Goal: Complete application form: Complete application form

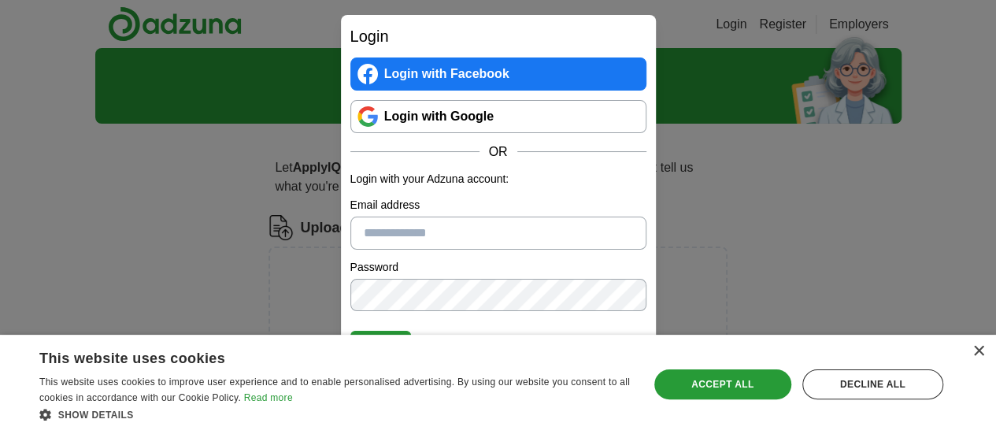
click at [556, 126] on link "Login with Google" at bounding box center [498, 116] width 296 height 33
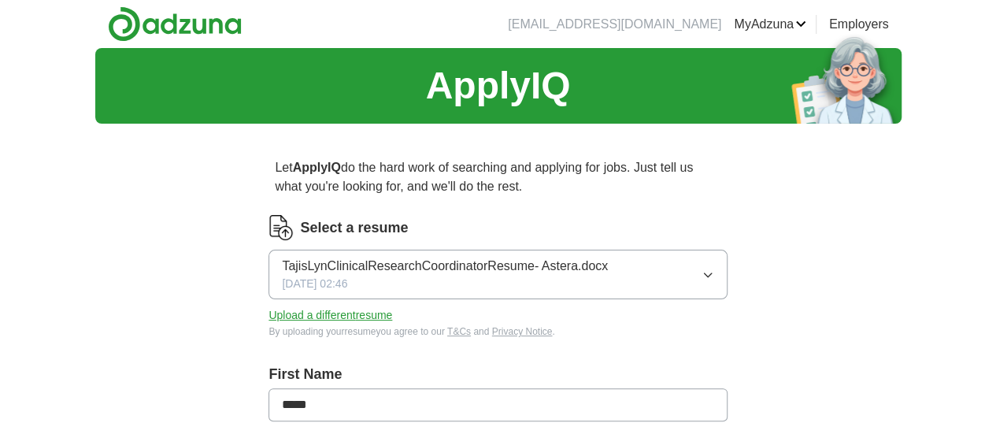
click at [665, 283] on button "TajisLynClinicalResearchCoordinatorResume- Astera.docx [DATE] 02:46" at bounding box center [498, 275] width 458 height 50
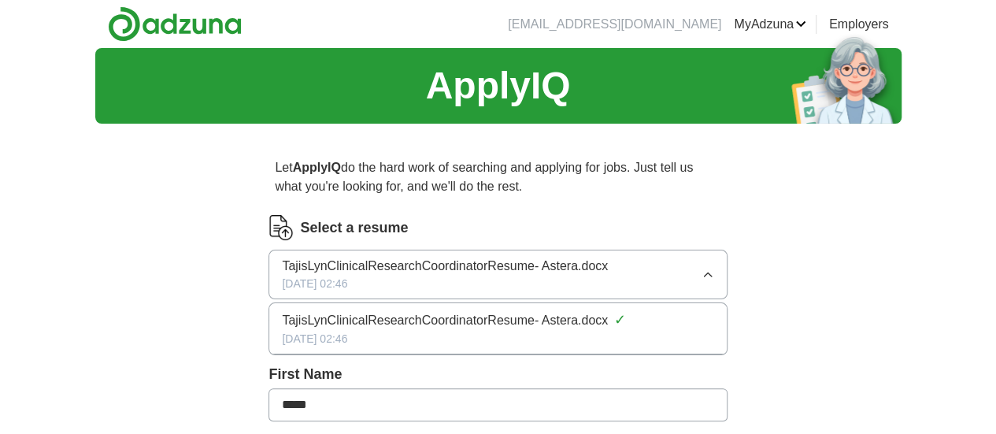
click at [576, 271] on span "TajisLynClinicalResearchCoordinatorResume- Astera.docx" at bounding box center [445, 266] width 326 height 19
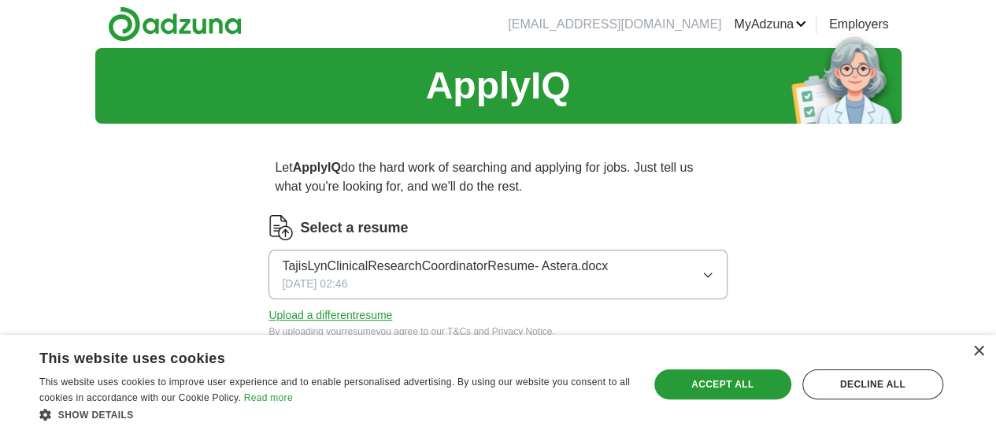
click at [576, 271] on span "TajisLynClinicalResearchCoordinatorResume- Astera.docx" at bounding box center [445, 266] width 326 height 19
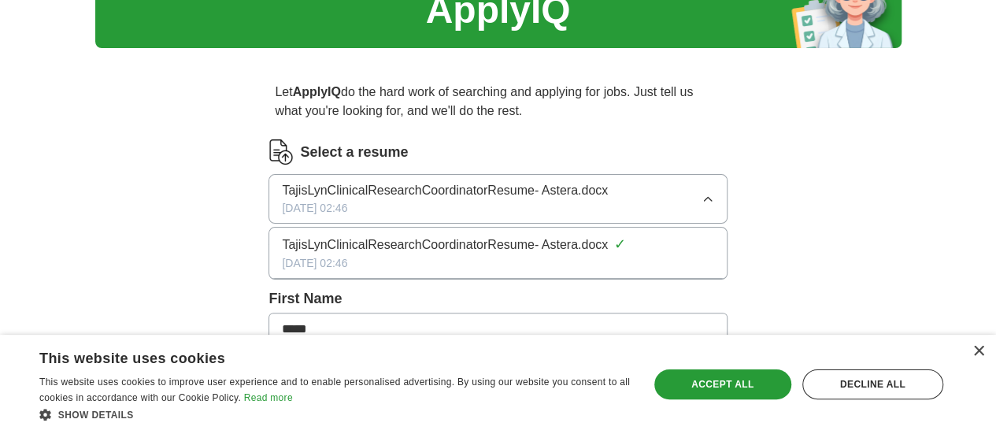
scroll to position [75, 0]
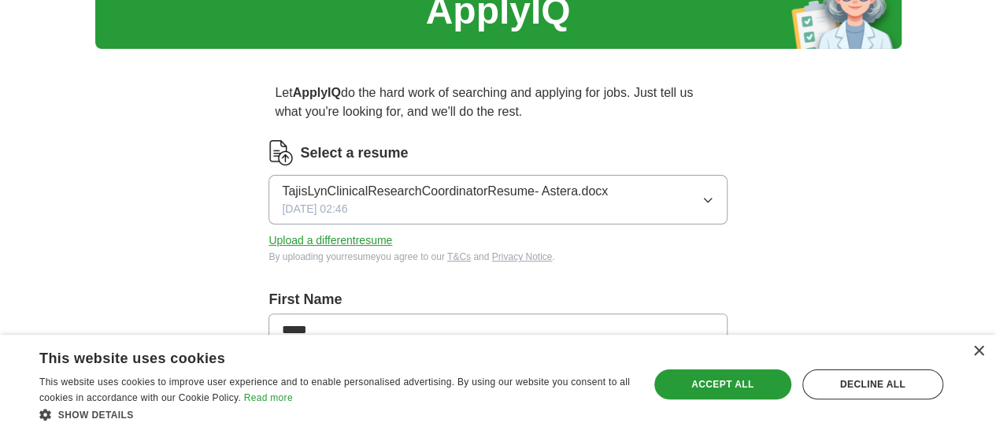
click at [965, 357] on div "×" at bounding box center [975, 352] width 20 height 12
click at [392, 238] on button "Upload a different resume" at bounding box center [331, 240] width 124 height 17
click at [910, 379] on div "Decline all" at bounding box center [872, 384] width 141 height 30
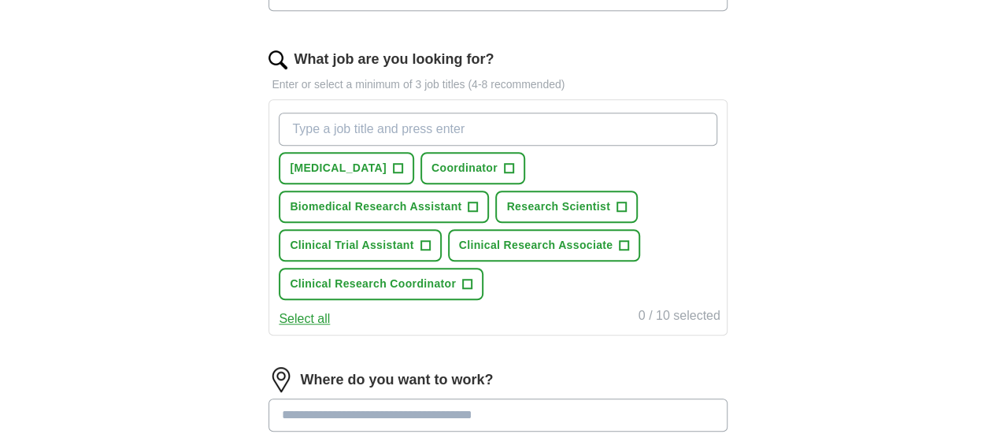
scroll to position [479, 0]
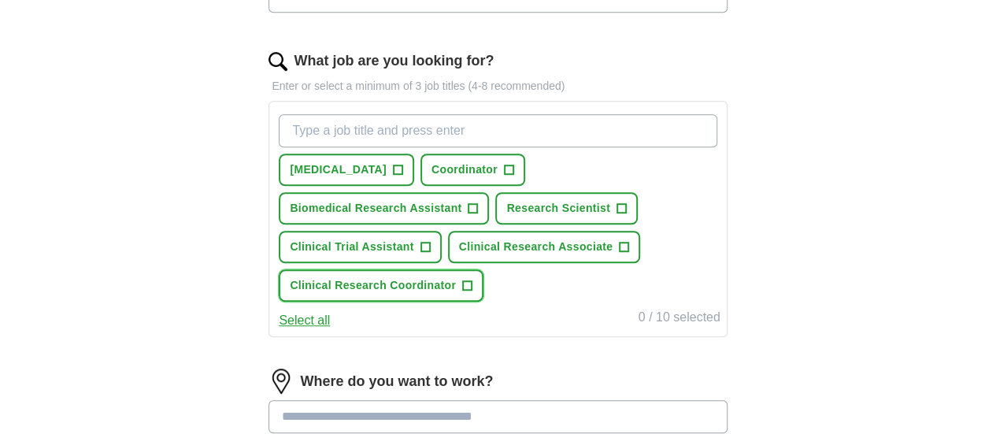
click at [456, 294] on span "Clinical Research Coordinator" at bounding box center [373, 285] width 166 height 17
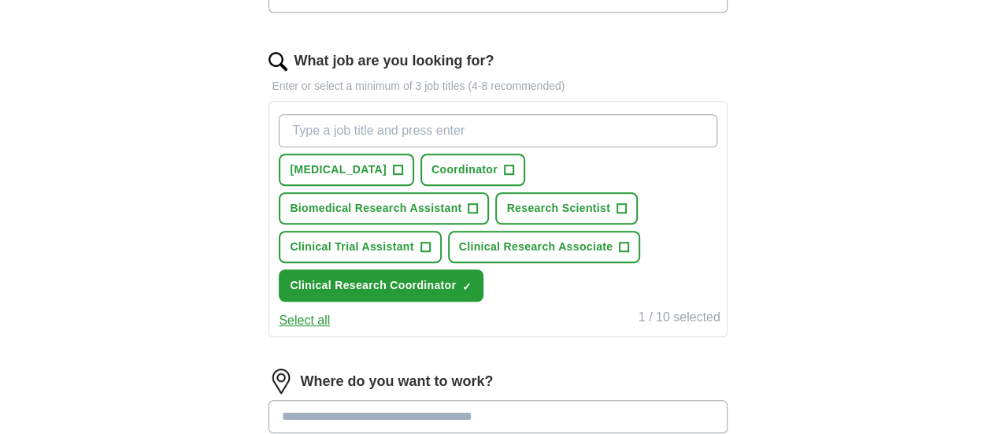
click at [330, 330] on button "Select all" at bounding box center [304, 320] width 51 height 19
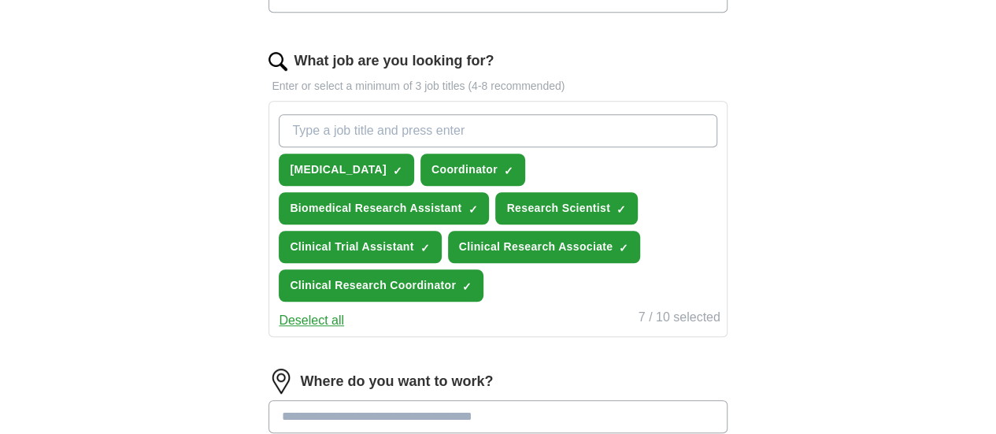
click at [344, 330] on button "Deselect all" at bounding box center [311, 320] width 65 height 19
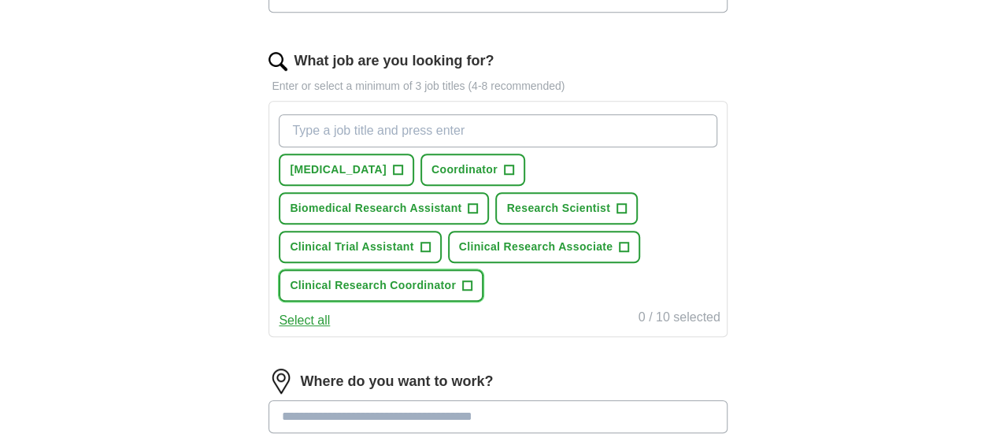
click at [419, 294] on span "Clinical Research Coordinator" at bounding box center [373, 285] width 166 height 17
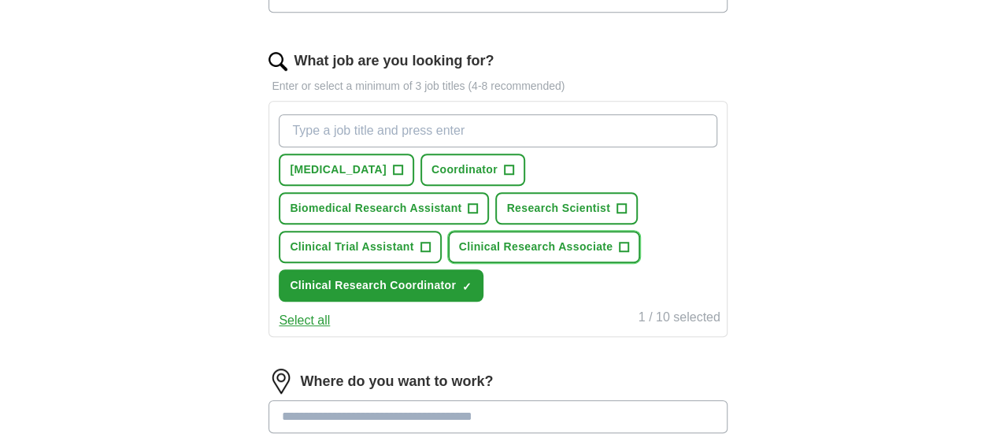
click at [448, 263] on button "Clinical Research Associate +" at bounding box center [544, 247] width 193 height 32
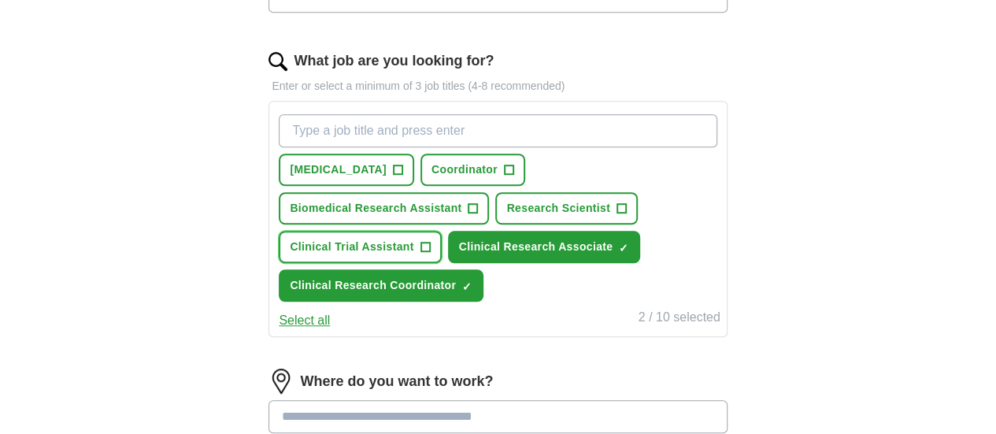
click at [413, 239] on span "Clinical Trial Assistant" at bounding box center [352, 247] width 124 height 17
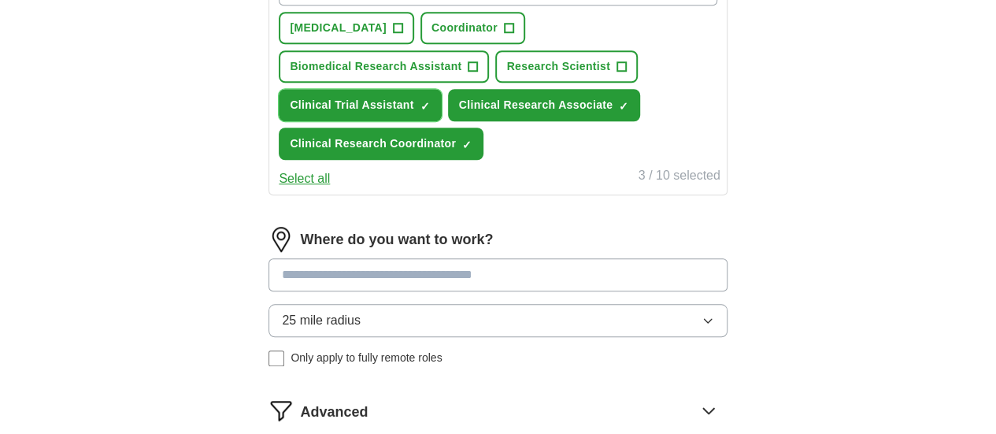
scroll to position [502, 0]
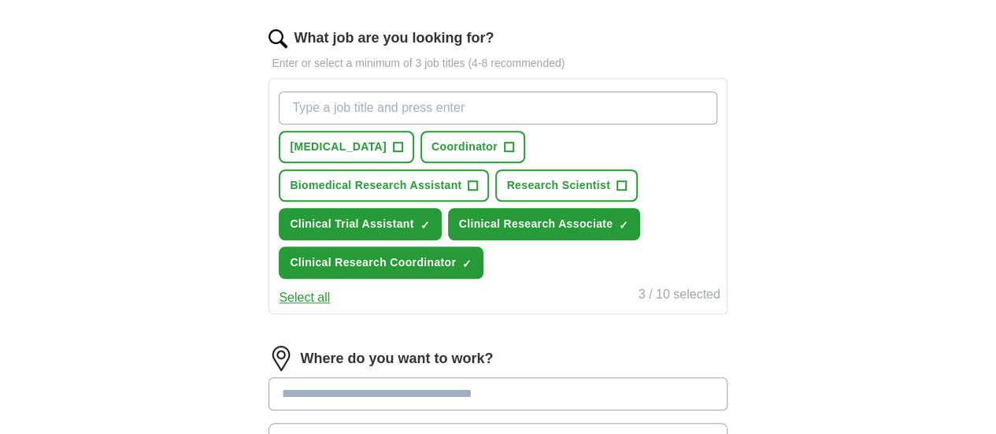
click at [571, 87] on div "[MEDICAL_DATA] + Coordinator + Biomedical Research Assistant + Research Scienti…" at bounding box center [498, 185] width 444 height 200
click at [573, 100] on input "What job are you looking for?" at bounding box center [498, 107] width 438 height 33
click at [425, 92] on input "What job are you looking for?" at bounding box center [498, 107] width 438 height 33
type input "clinical research assistant"
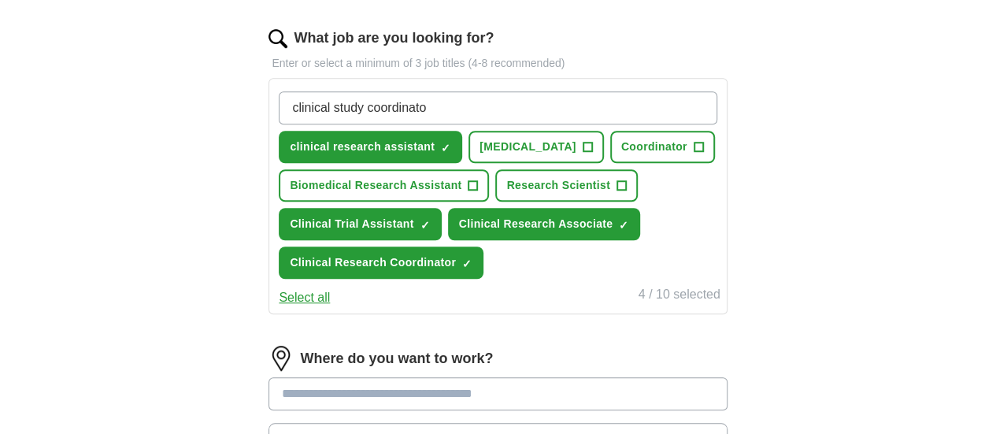
type input "clinical study coordinator"
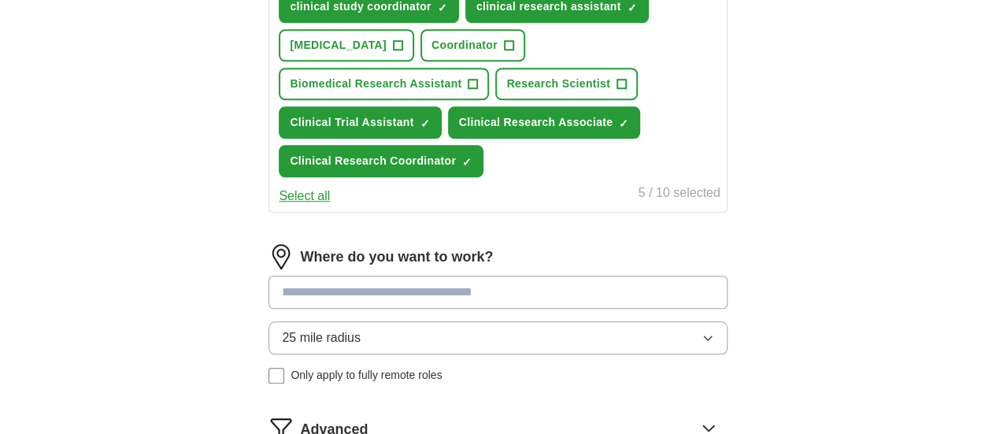
scroll to position [741, 0]
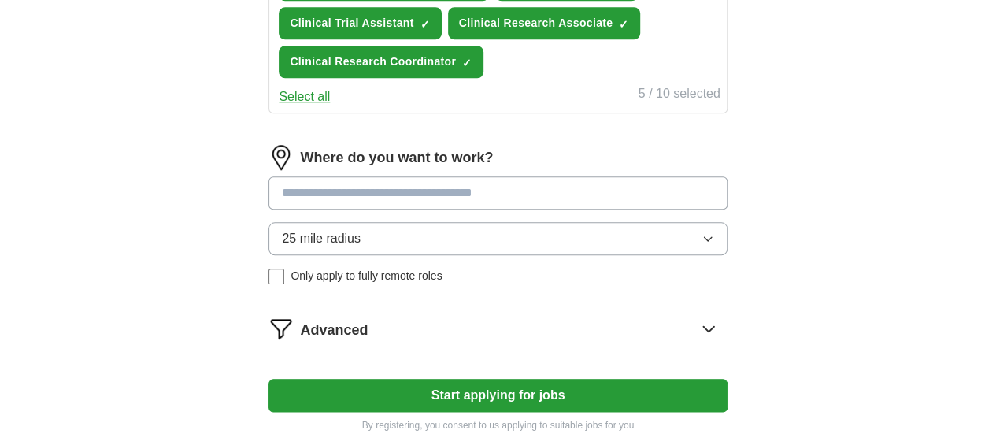
click at [521, 209] on input at bounding box center [498, 192] width 458 height 33
click at [513, 273] on div "Where do you want to work? 25 mile radius Only apply to fully remote roles" at bounding box center [498, 221] width 458 height 152
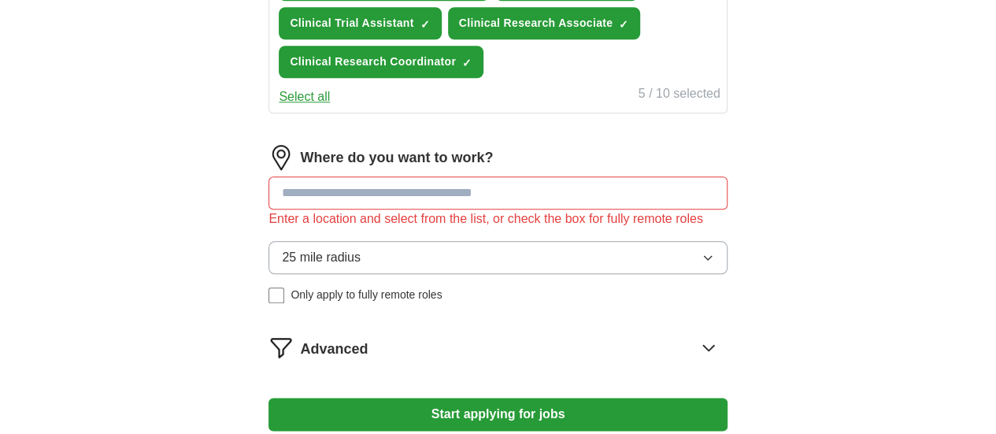
click at [513, 274] on button "25 mile radius" at bounding box center [498, 257] width 458 height 33
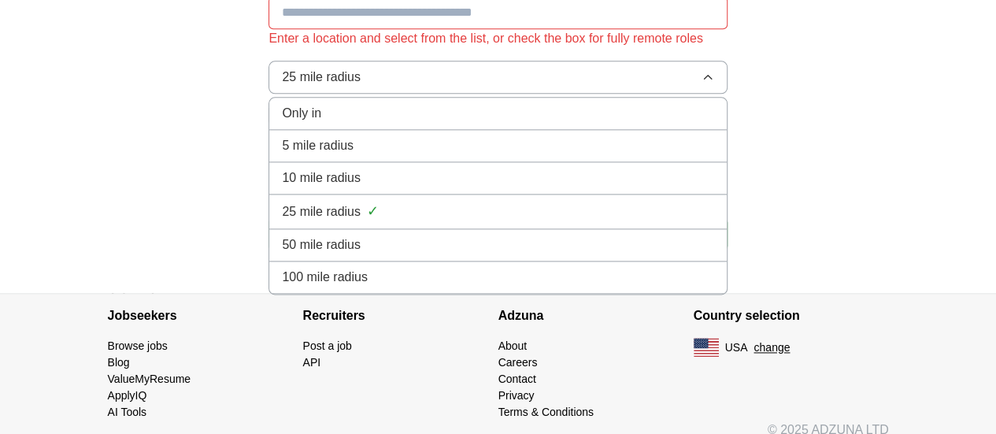
scroll to position [921, 0]
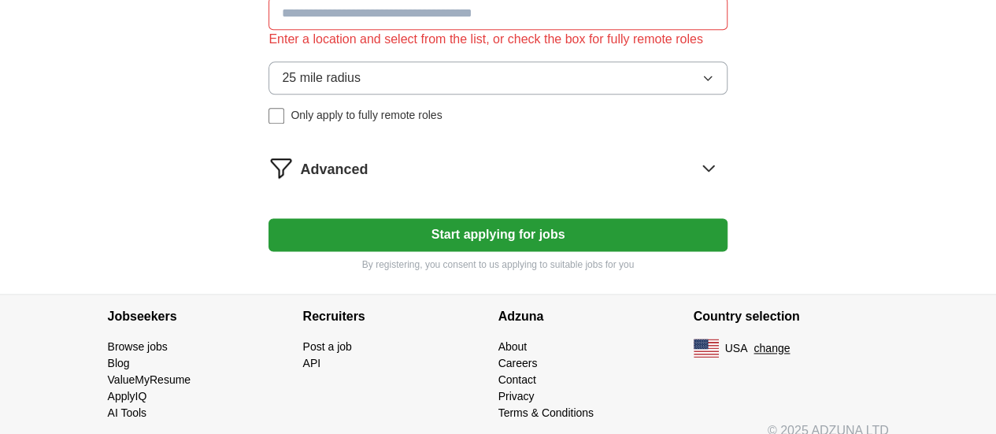
scroll to position [870, 0]
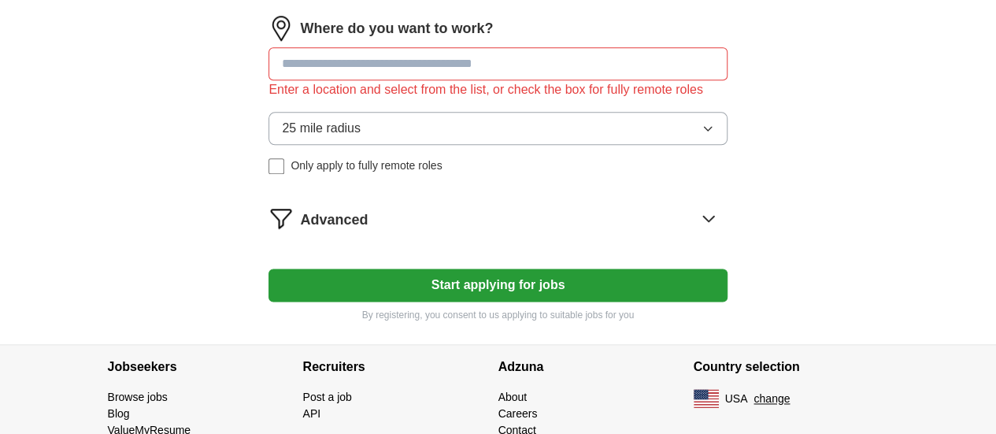
click at [652, 231] on div "Advanced" at bounding box center [513, 218] width 427 height 25
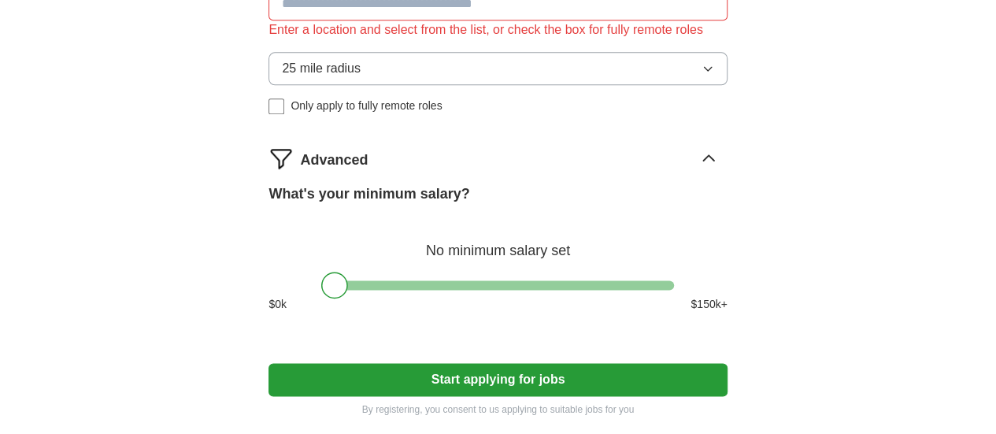
scroll to position [939, 0]
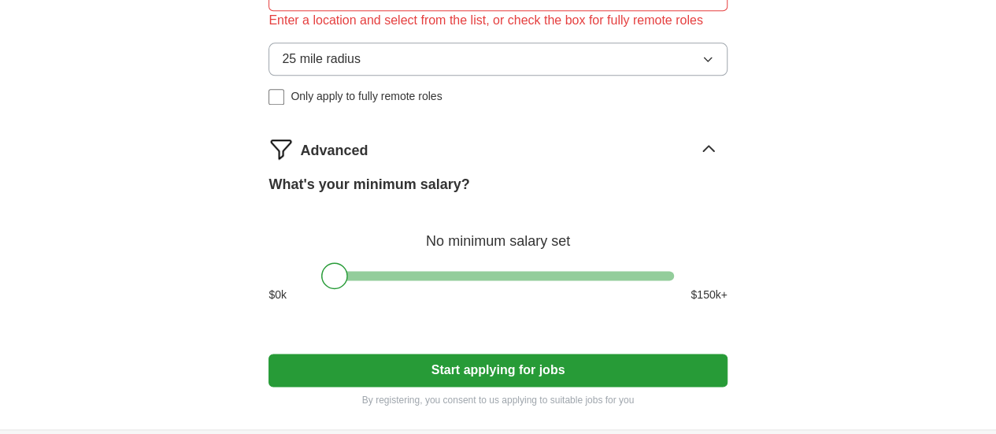
click at [469, 195] on label "What's your minimum salary?" at bounding box center [369, 184] width 201 height 21
click at [684, 161] on div "Advanced" at bounding box center [513, 148] width 427 height 25
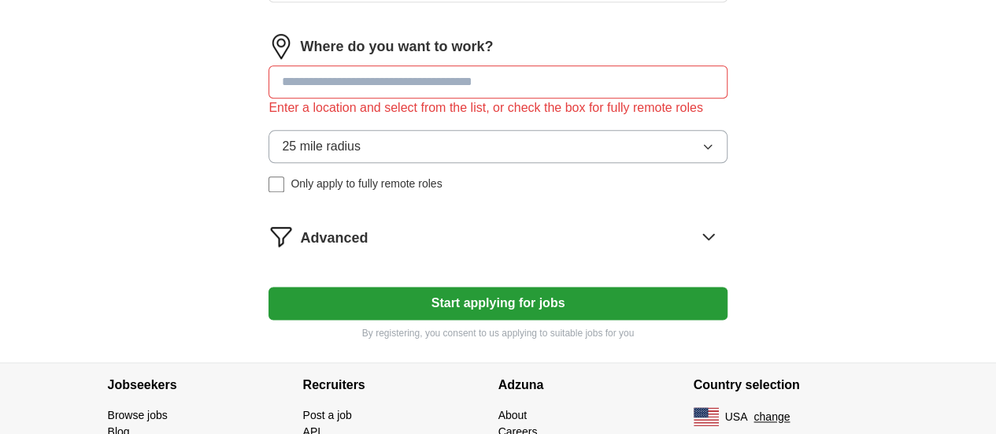
scroll to position [851, 0]
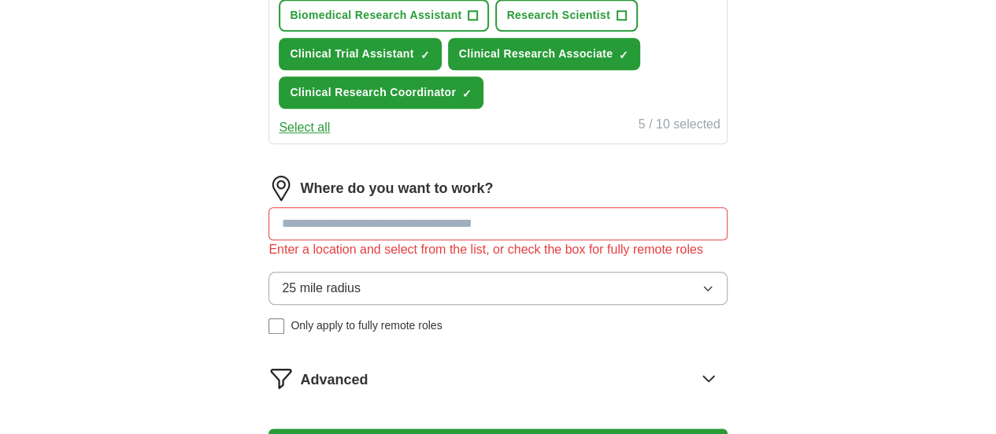
scroll to position [711, 0]
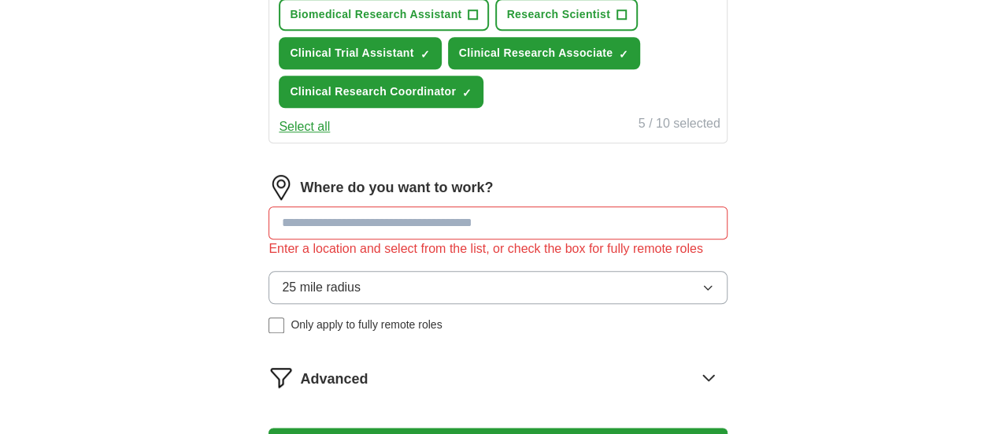
click at [581, 239] on input at bounding box center [498, 222] width 458 height 33
type input "**********"
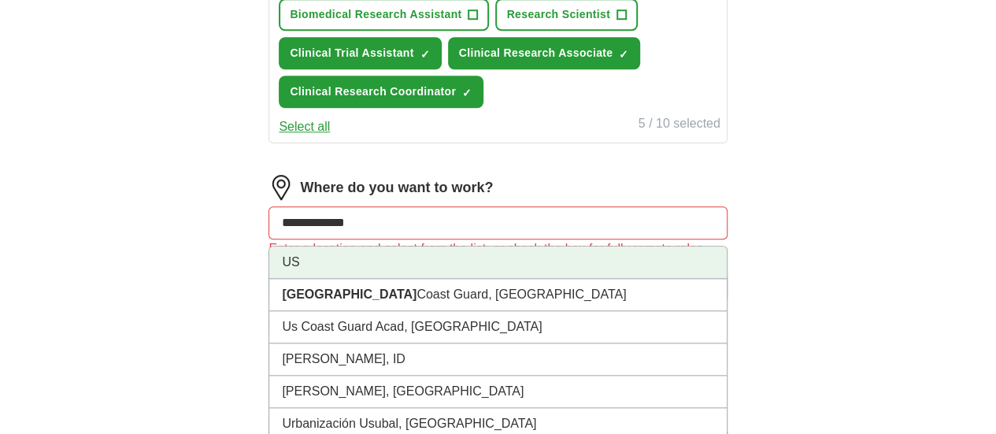
click at [611, 279] on li "US" at bounding box center [497, 262] width 457 height 32
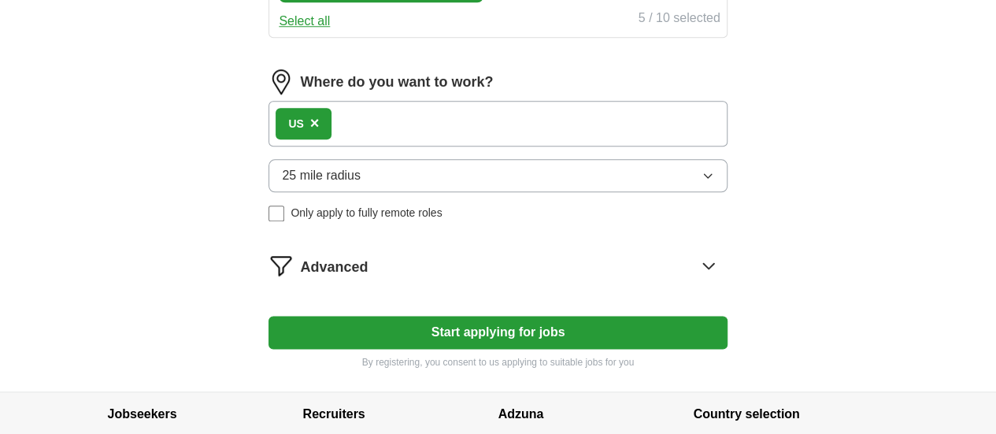
scroll to position [823, 0]
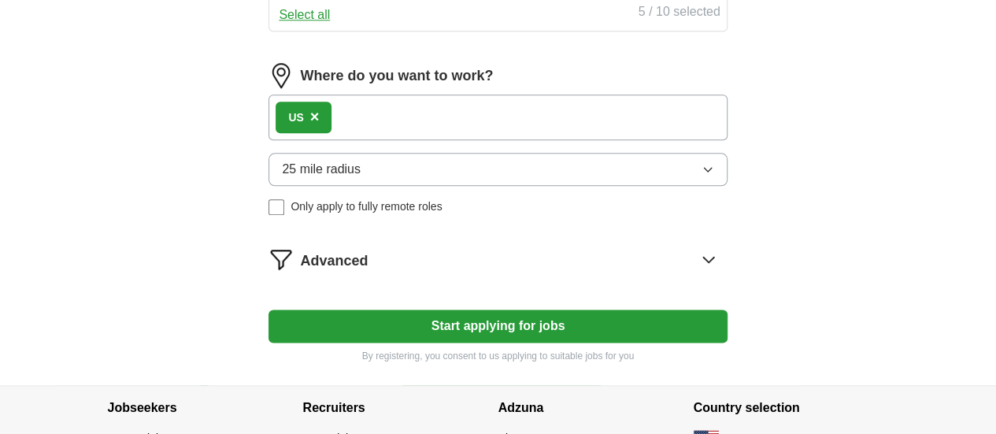
click at [586, 343] on button "Start applying for jobs" at bounding box center [498, 325] width 458 height 33
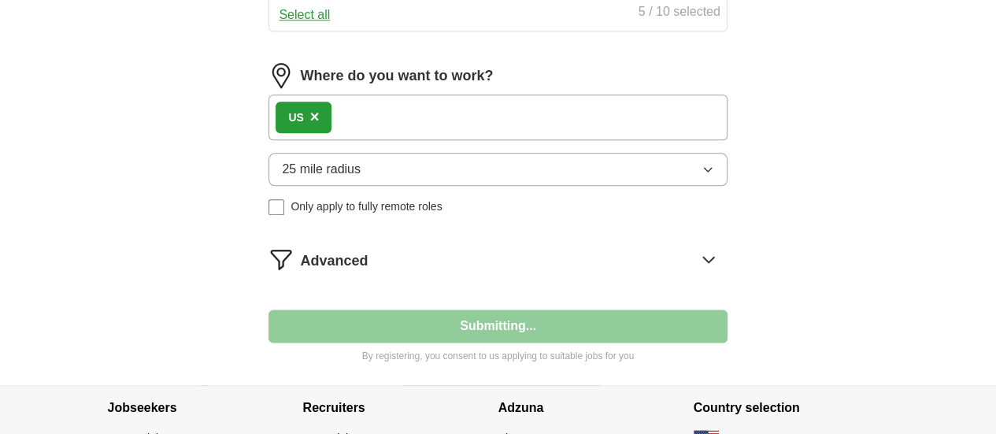
select select "**"
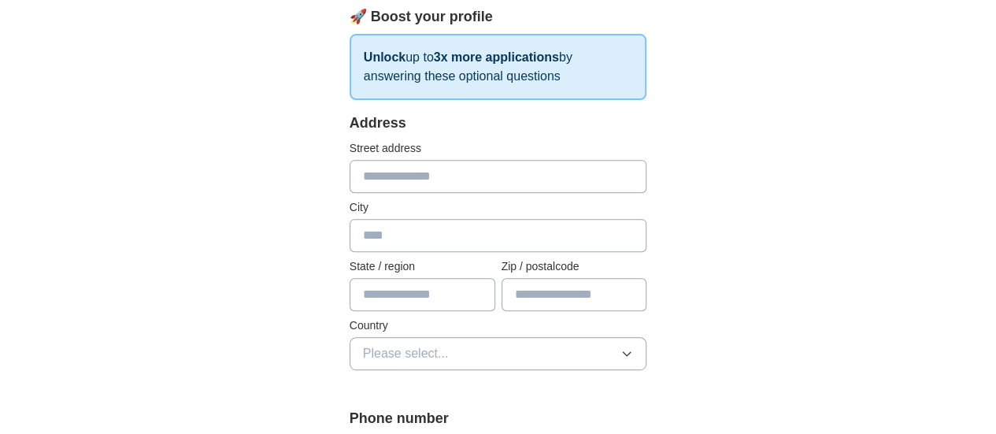
scroll to position [250, 0]
click at [565, 172] on input "text" at bounding box center [499, 175] width 298 height 33
type input "**********"
type input "**"
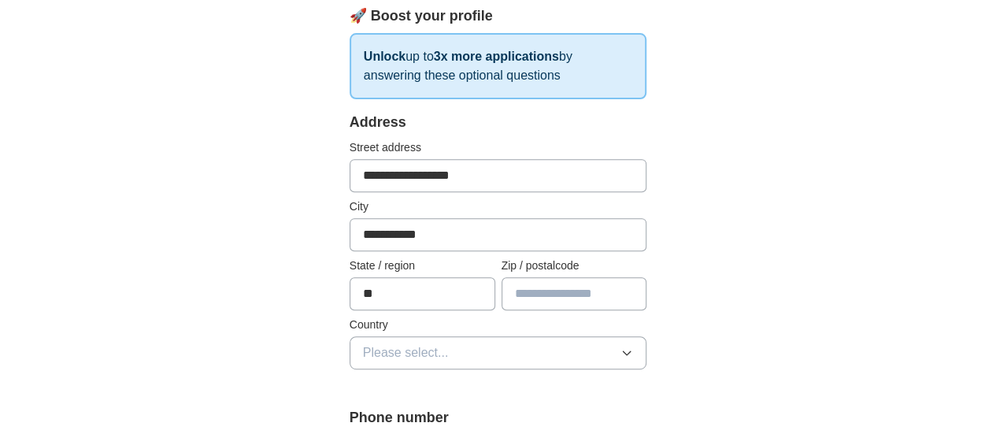
type input "*****"
click at [478, 336] on button "Please select..." at bounding box center [499, 352] width 298 height 33
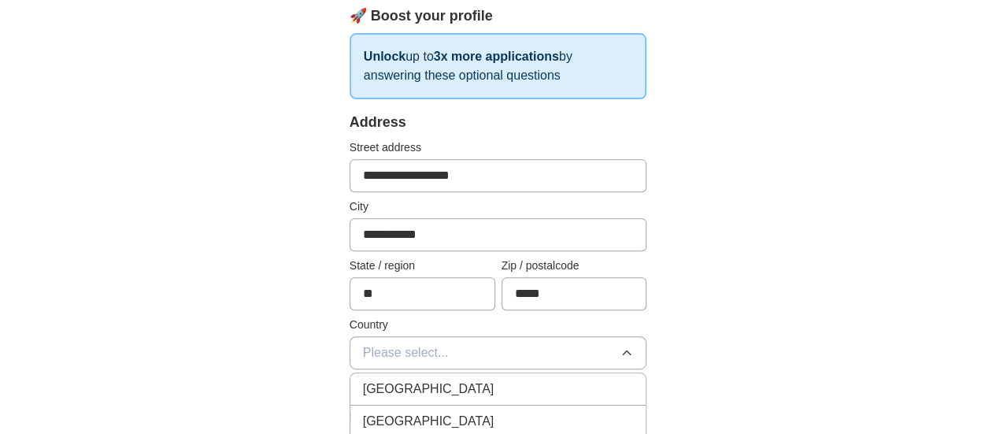
click at [469, 417] on div "[GEOGRAPHIC_DATA]" at bounding box center [498, 421] width 271 height 19
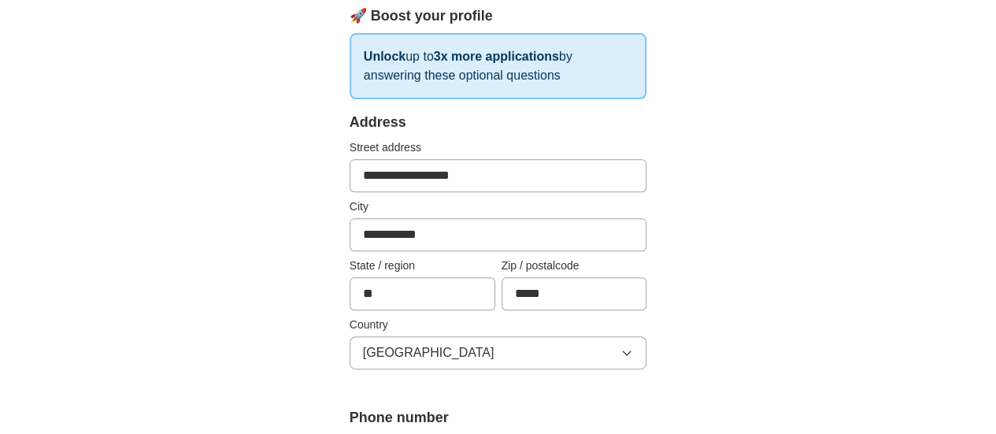
scroll to position [380, 0]
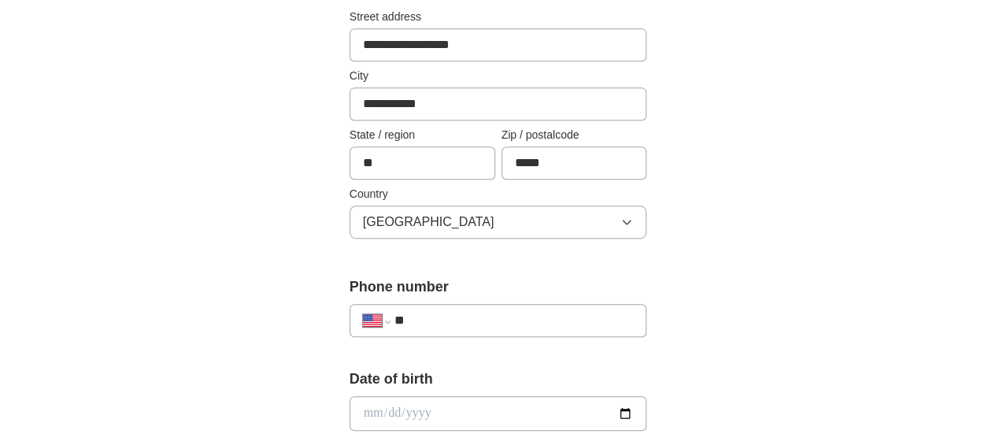
click at [509, 324] on input "**" at bounding box center [514, 320] width 239 height 19
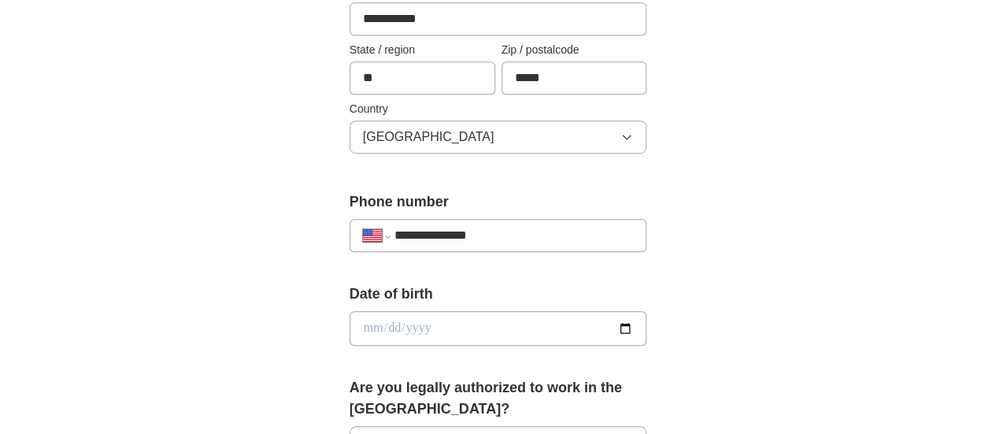
scroll to position [467, 0]
type input "**********"
click at [509, 324] on input "date" at bounding box center [499, 326] width 298 height 35
type input "**********"
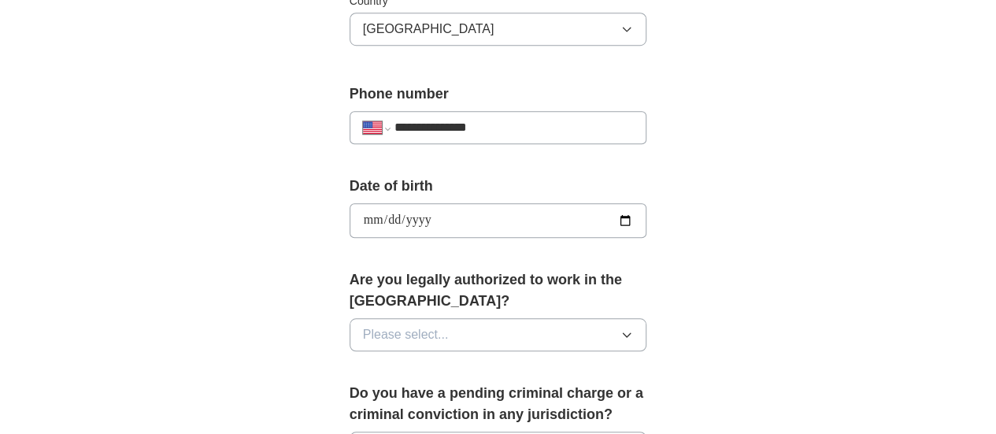
scroll to position [594, 0]
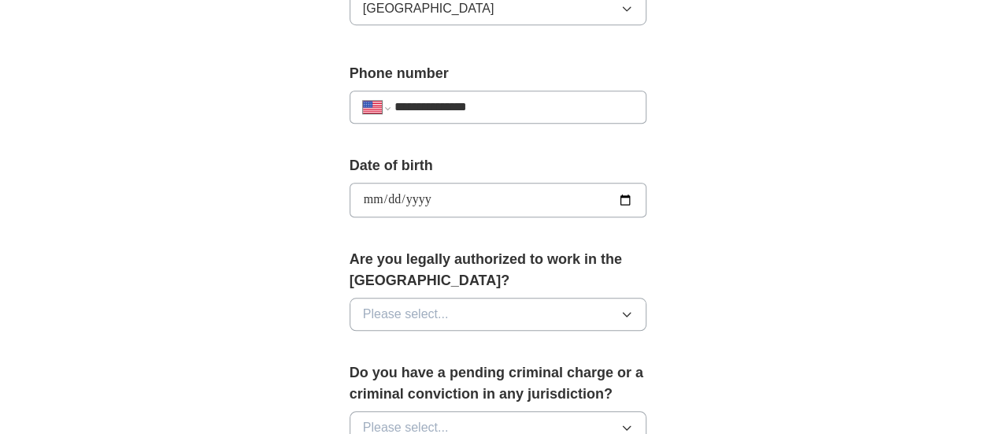
click at [443, 301] on button "Please select..." at bounding box center [499, 314] width 298 height 33
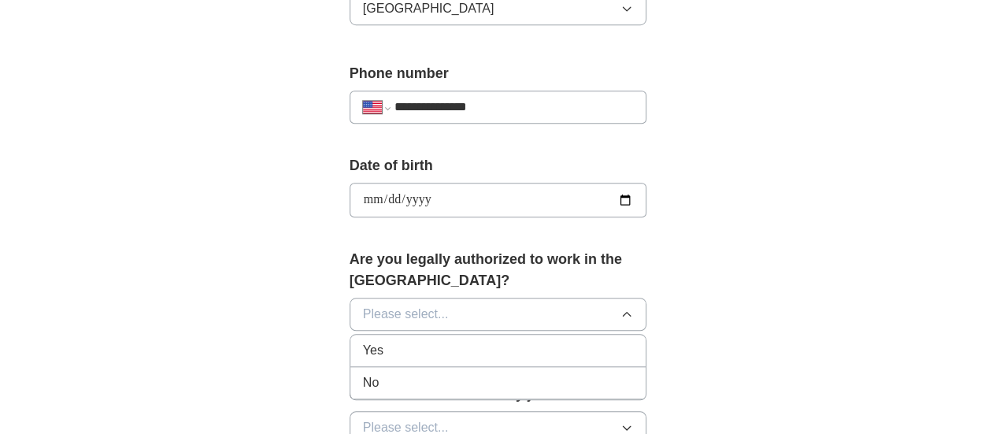
click at [398, 341] on div "Yes" at bounding box center [498, 350] width 271 height 19
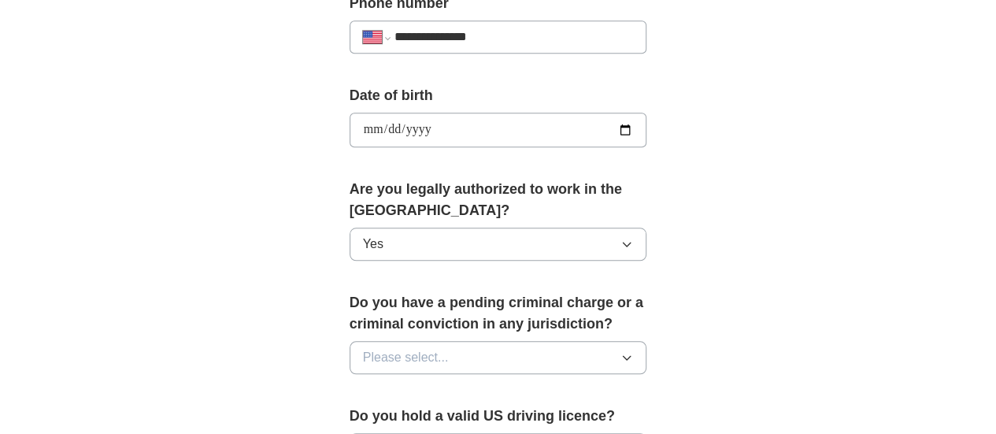
scroll to position [677, 0]
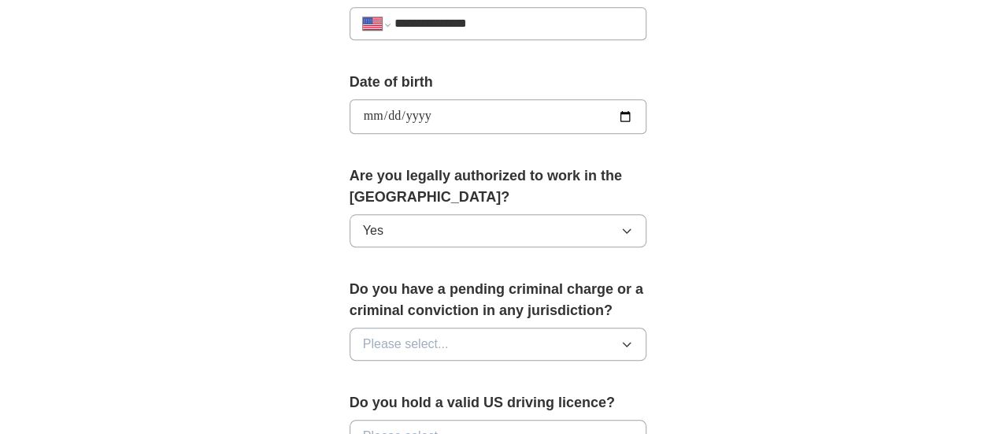
click at [395, 335] on span "Please select..." at bounding box center [406, 344] width 86 height 19
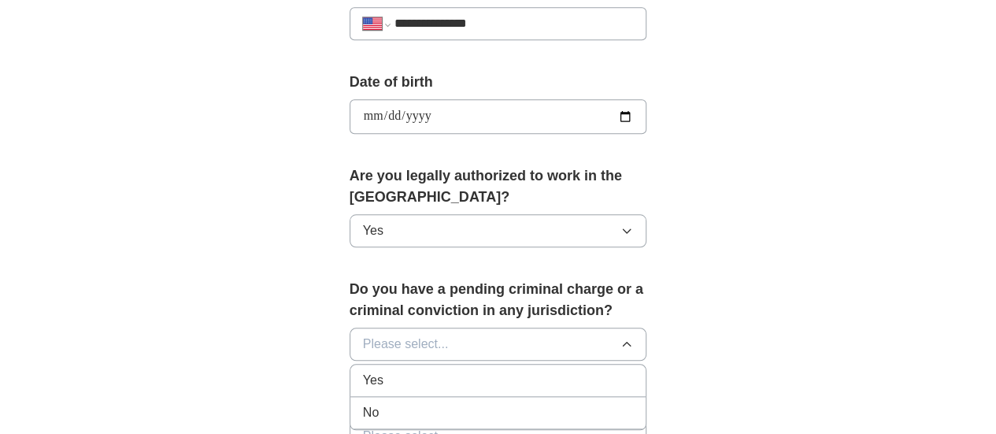
click at [387, 403] on div "No" at bounding box center [498, 412] width 271 height 19
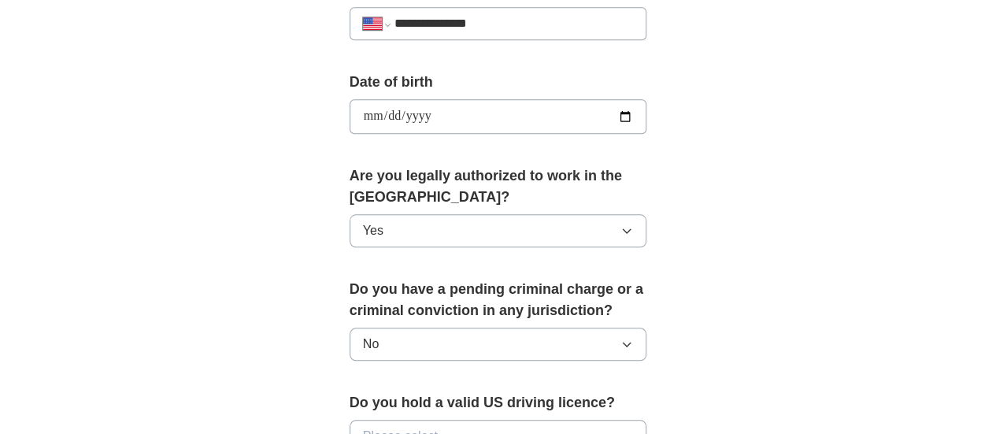
scroll to position [802, 0]
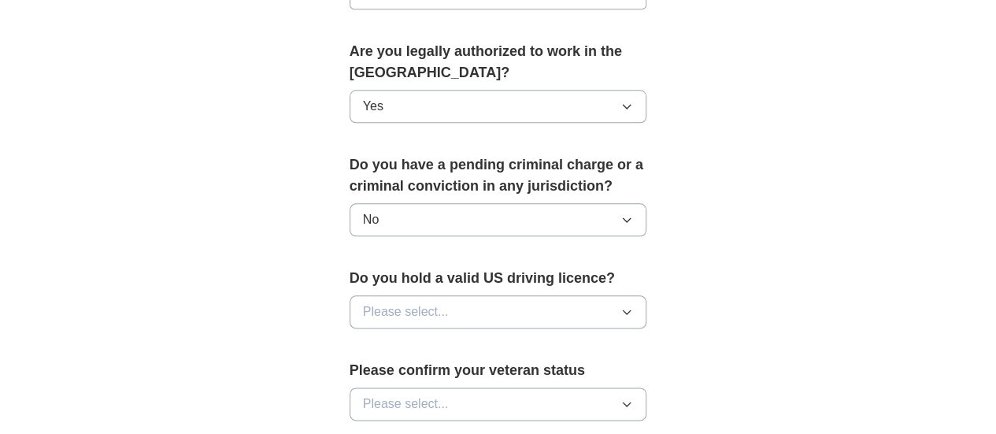
click at [430, 295] on button "Please select..." at bounding box center [499, 311] width 298 height 33
click at [405, 339] on div "Yes" at bounding box center [498, 348] width 271 height 19
click at [398, 395] on span "Please select..." at bounding box center [406, 404] width 86 height 19
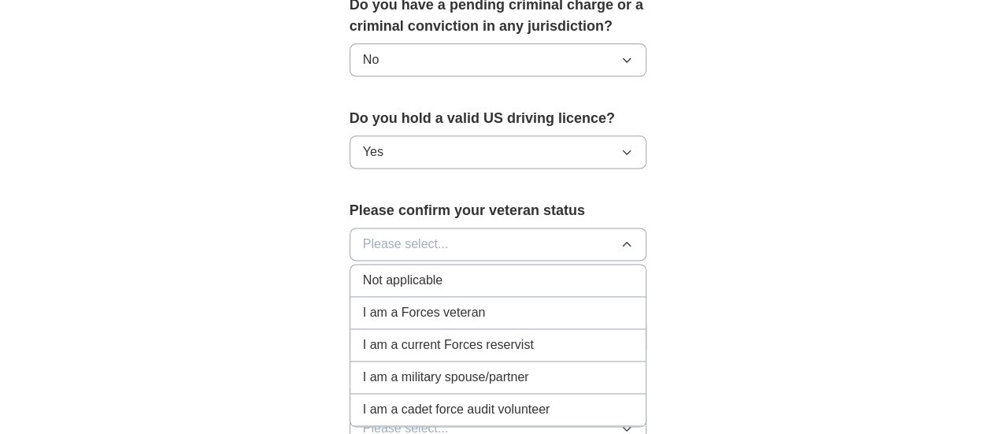
scroll to position [962, 0]
click at [443, 270] on div "Not applicable" at bounding box center [498, 279] width 271 height 19
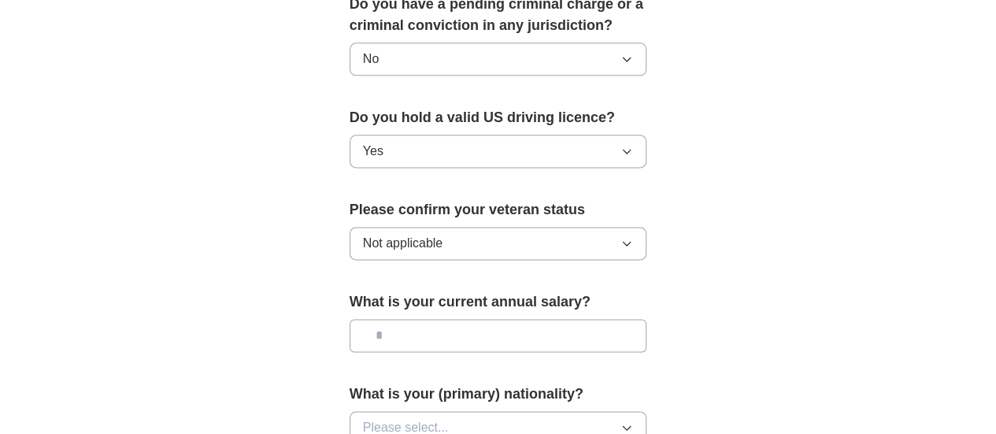
click at [422, 319] on input "text" at bounding box center [499, 335] width 298 height 33
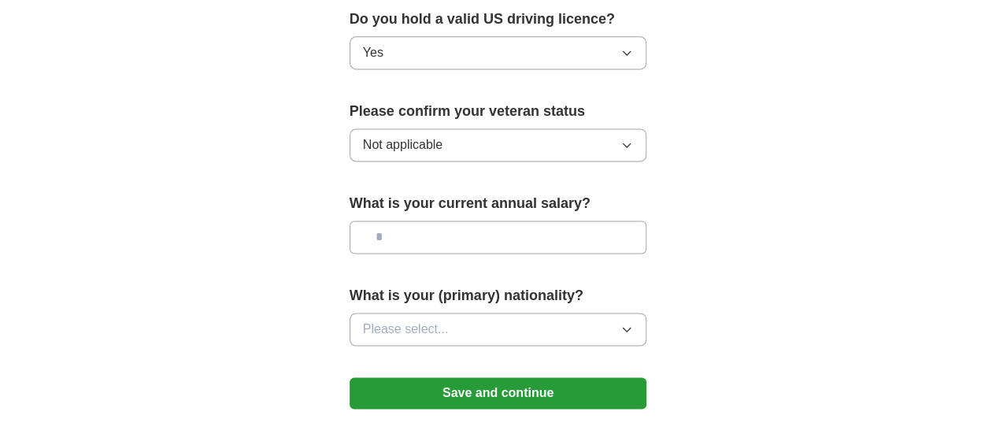
scroll to position [1061, 0]
click at [363, 319] on span "Please select..." at bounding box center [406, 328] width 86 height 19
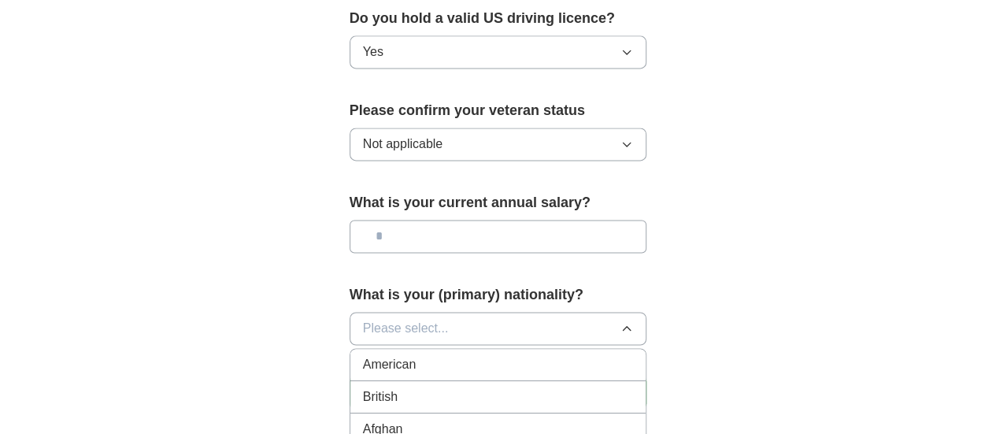
click at [391, 355] on div "American" at bounding box center [498, 364] width 271 height 19
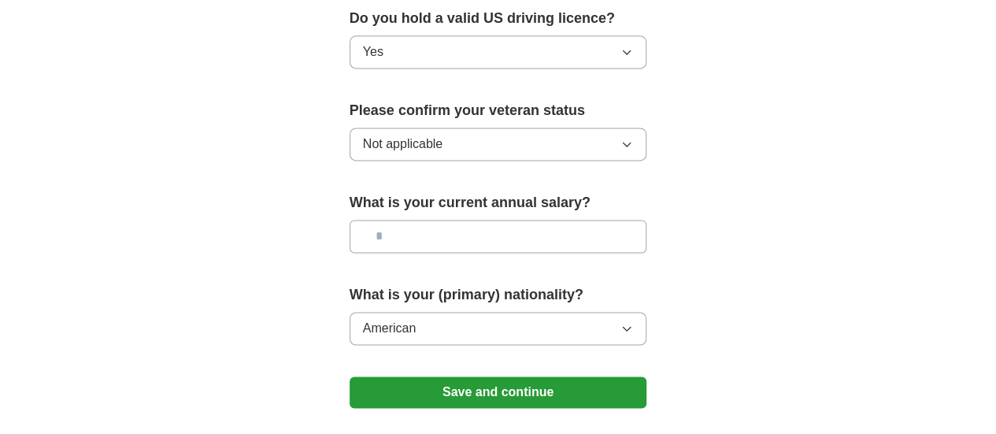
click at [464, 376] on button "Save and continue" at bounding box center [499, 391] width 298 height 31
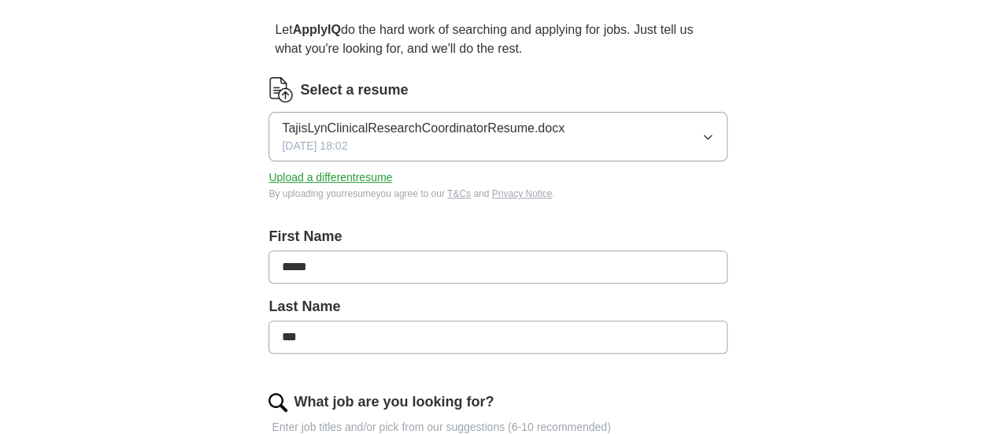
click at [392, 177] on button "Upload a different resume" at bounding box center [331, 177] width 124 height 17
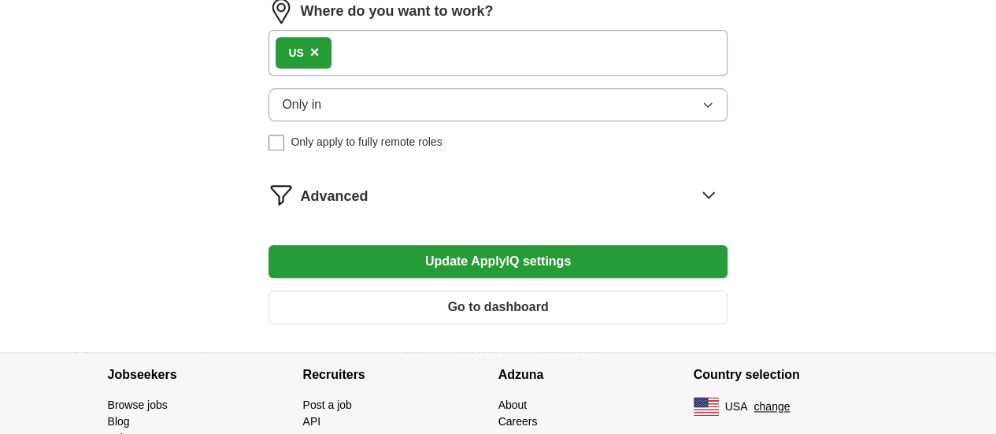
scroll to position [811, 0]
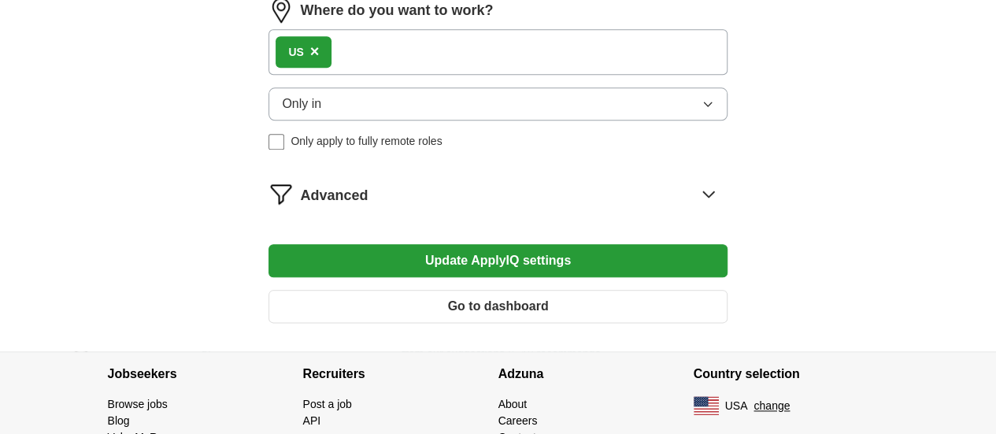
click at [630, 277] on button "Update ApplyIQ settings" at bounding box center [498, 260] width 458 height 33
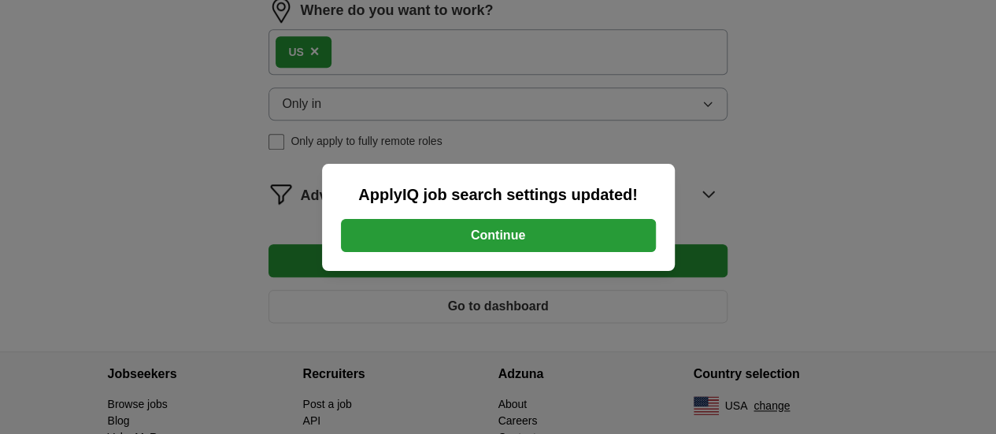
click at [584, 229] on button "Continue" at bounding box center [498, 235] width 315 height 33
